Goal: Information Seeking & Learning: Learn about a topic

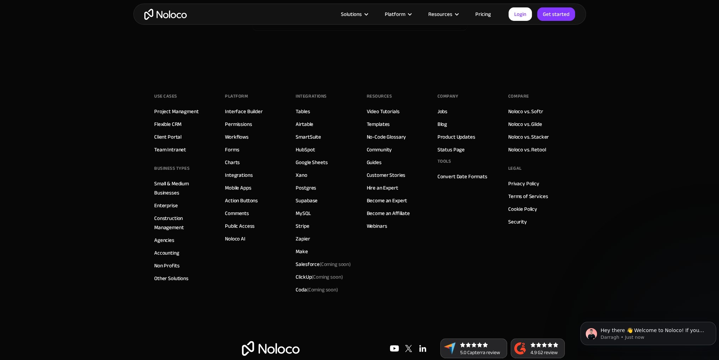
scroll to position [4174, 0]
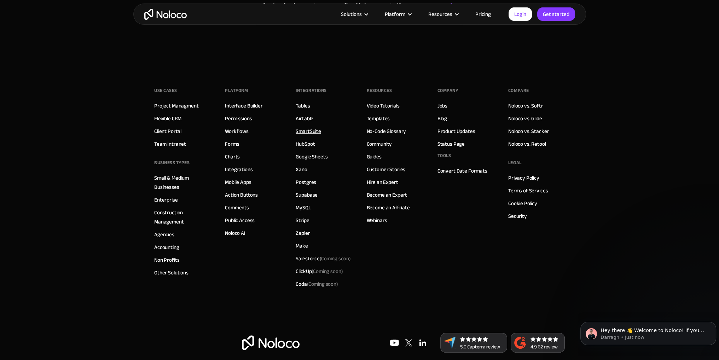
click at [318, 128] on link "SmartSuite" at bounding box center [308, 131] width 25 height 9
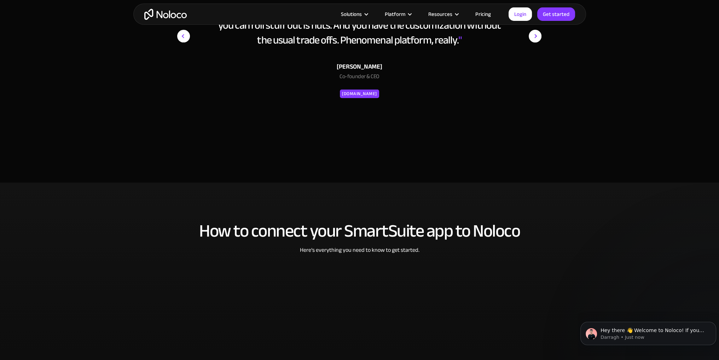
scroll to position [884, 0]
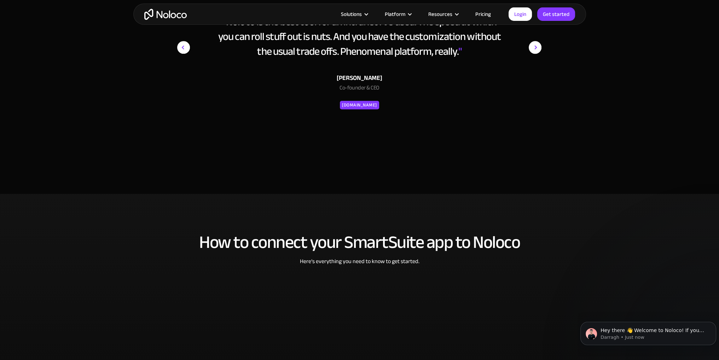
click at [354, 105] on div "[DOMAIN_NAME]" at bounding box center [359, 105] width 35 height 8
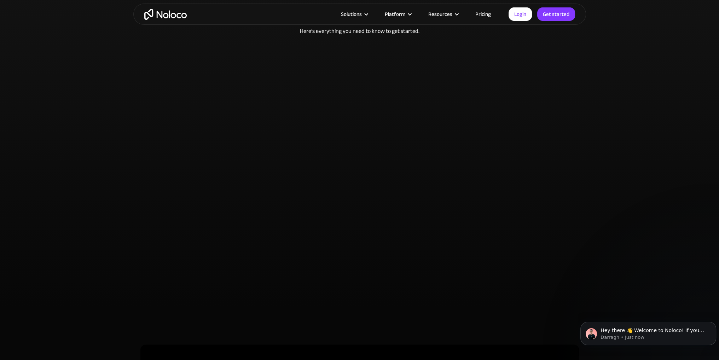
scroll to position [1061, 0]
